Goal: Task Accomplishment & Management: Complete application form

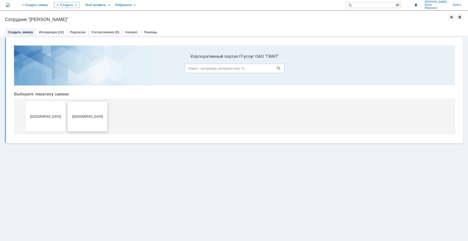
click at [94, 124] on button "[GEOGRAPHIC_DATA]" at bounding box center [88, 117] width 40 height 30
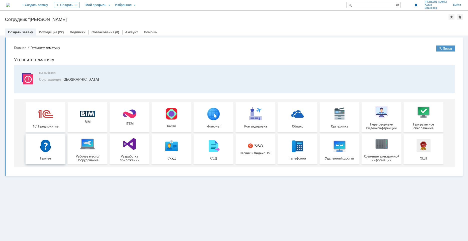
click at [48, 162] on link "Прочее" at bounding box center [46, 149] width 40 height 30
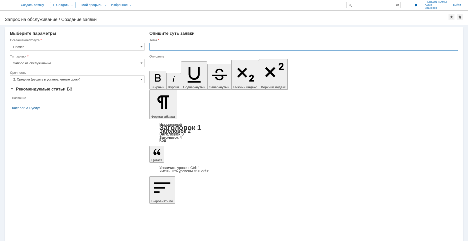
click at [162, 48] on input "text" at bounding box center [304, 47] width 309 height 8
click at [166, 47] on input "text" at bounding box center [304, 47] width 309 height 8
click at [141, 79] on span at bounding box center [142, 79] width 2 height 4
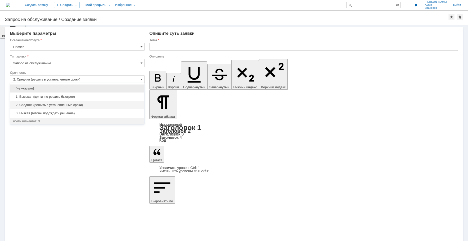
click at [113, 99] on div "1. Высокая (критично решить быстрее)" at bounding box center [77, 97] width 134 height 8
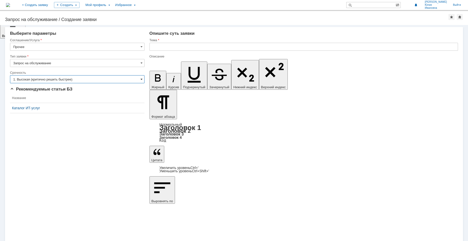
type input "1. Высокая (критично решить быстрее)"
click at [174, 46] on input "text" at bounding box center [304, 47] width 309 height 8
click at [173, 46] on input "Невозможновставить таблицу" at bounding box center [304, 47] width 309 height 8
click at [201, 47] on input "Невозможно вставить таблицу" at bounding box center [304, 47] width 309 height 8
click at [208, 47] on input "Невозможно вставить таблицу Exel AvtoCad" at bounding box center [304, 47] width 309 height 8
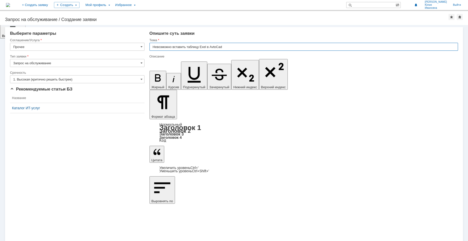
click at [224, 48] on input "Невозможно вставить таблицу Exel в AvtoCad" at bounding box center [304, 47] width 309 height 8
type input "Невозможно вставить таблицу Exel в AvtoCad"
